Goal: Task Accomplishment & Management: Complete application form

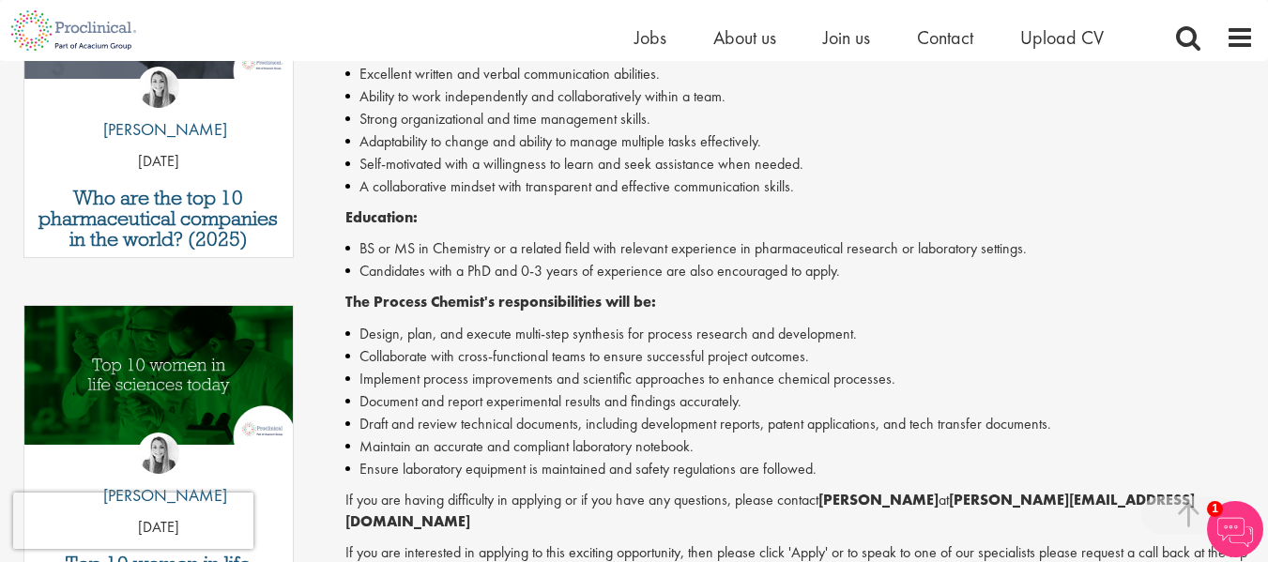
scroll to position [743, 0]
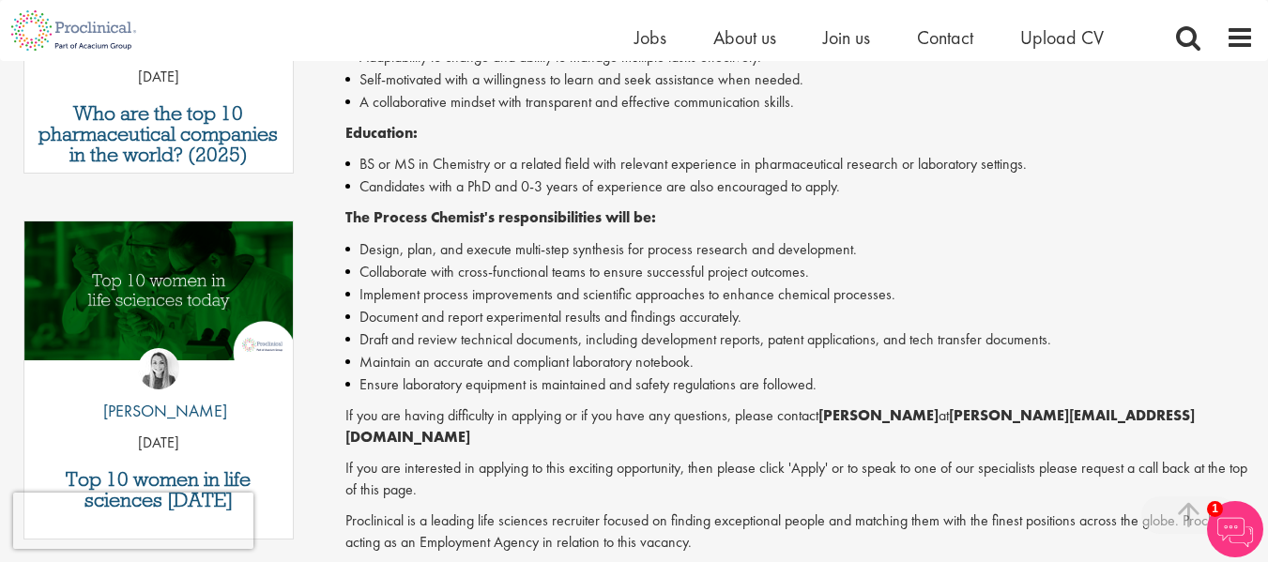
scroll to position [1390, 0]
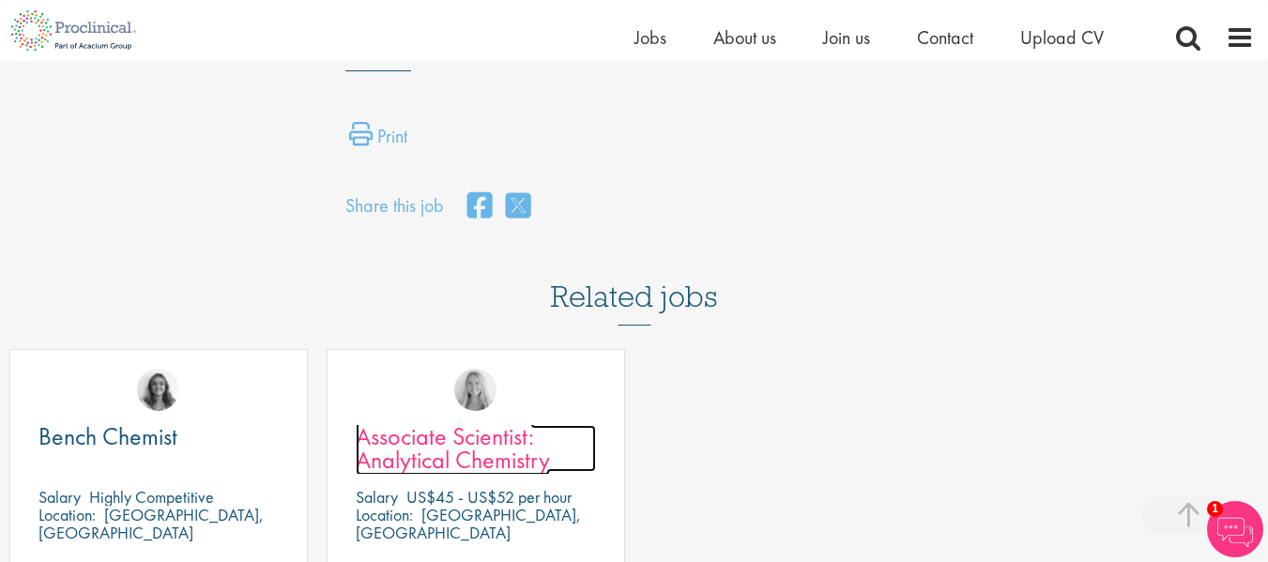
click at [474, 427] on span "Associate Scientist: Analytical Chemistry" at bounding box center [453, 447] width 194 height 55
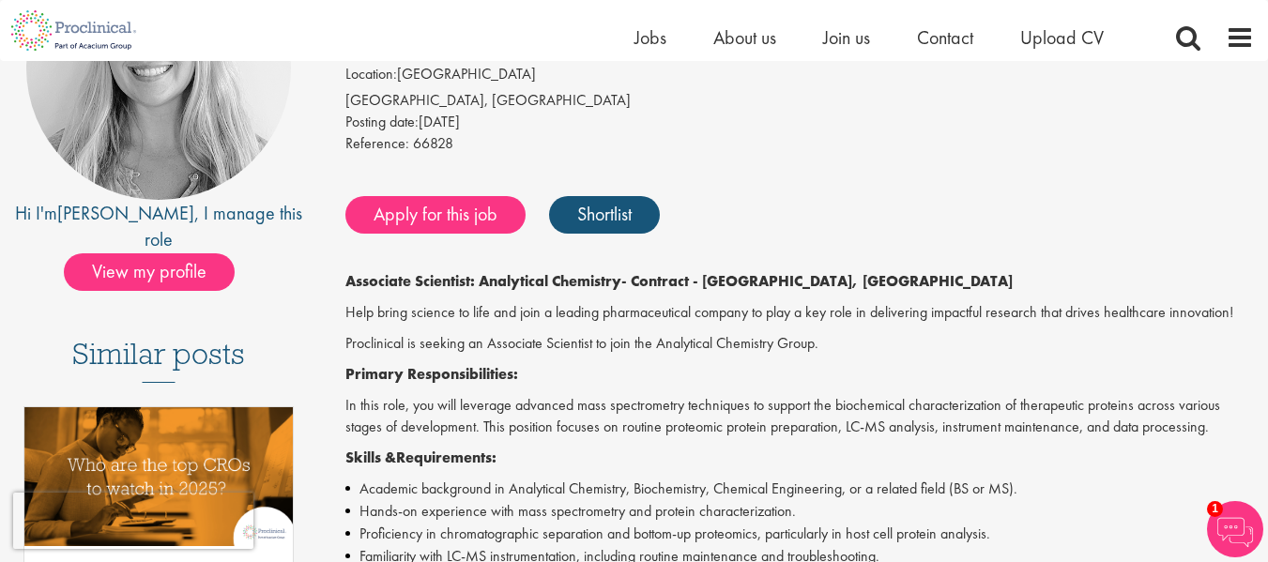
scroll to position [188, 0]
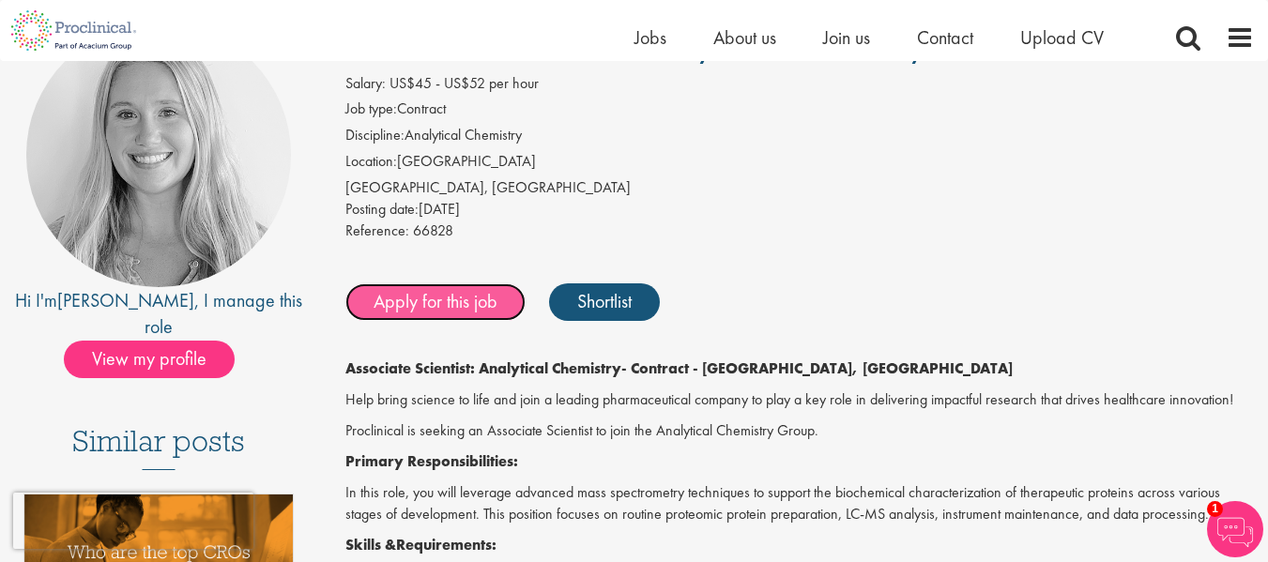
click at [404, 303] on link "Apply for this job" at bounding box center [435, 302] width 180 height 38
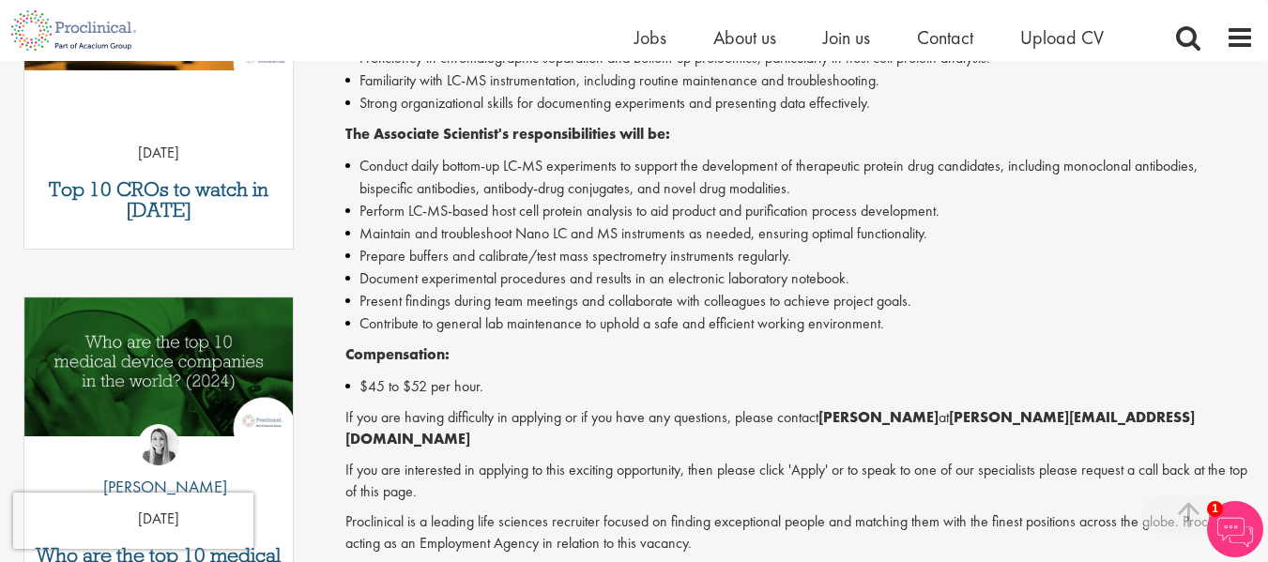
scroll to position [375, 0]
